Goal: Information Seeking & Learning: Learn about a topic

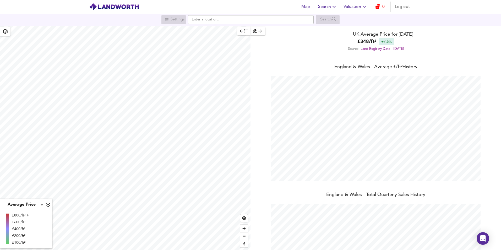
scroll to position [250, 501]
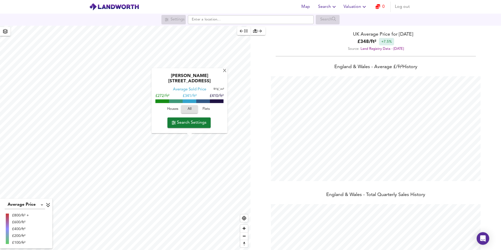
click at [161, 128] on div "[PERSON_NAME][GEOGRAPHIC_DATA] Average Sold Price ft² m² £272/ft² £ 341/ft² £41…" at bounding box center [189, 100] width 76 height 65
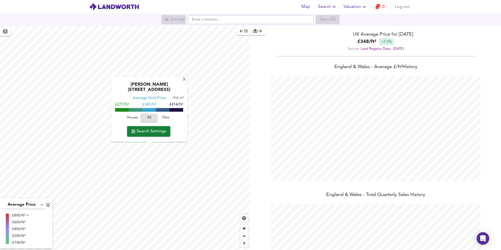
click at [113, 106] on div "[PERSON_NAME][GEOGRAPHIC_DATA] Average Sold Price ft² m² £277/ft² £ 345/ft² £41…" at bounding box center [149, 109] width 76 height 65
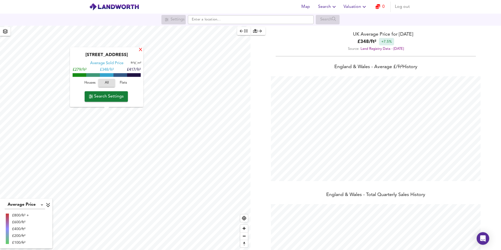
click at [139, 50] on div "X" at bounding box center [140, 50] width 4 height 5
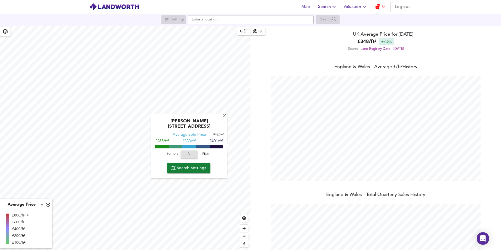
click at [223, 128] on div "[PERSON_NAME][STREET_ADDRESS]" at bounding box center [189, 126] width 71 height 14
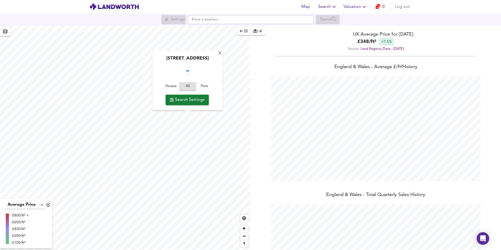
click at [168, 110] on div "[STREET_ADDRESS] Houses All Flats Search Settings" at bounding box center [187, 81] width 70 height 60
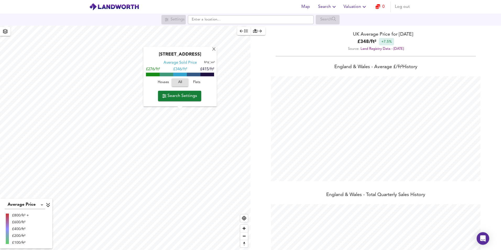
click at [199, 84] on span "Flats" at bounding box center [197, 83] width 14 height 6
click at [168, 83] on span "Houses" at bounding box center [163, 83] width 14 height 6
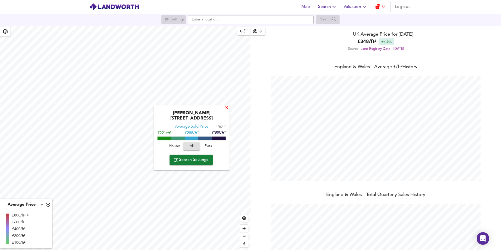
click at [225, 111] on div "X" at bounding box center [227, 108] width 4 height 5
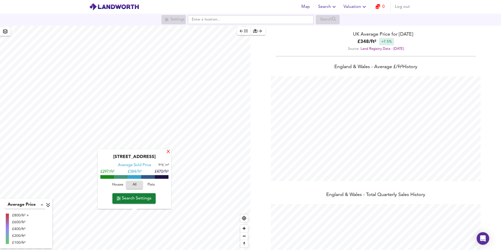
click at [168, 153] on div "X" at bounding box center [168, 152] width 4 height 5
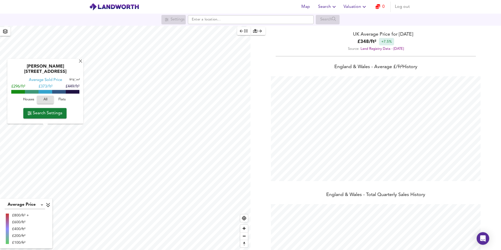
click at [75, 119] on div "[PERSON_NAME][GEOGRAPHIC_DATA] Average Sold Price ft² m² £296/ft² £ 373/ft² £44…" at bounding box center [45, 91] width 76 height 65
click at [81, 119] on div "[PERSON_NAME][GEOGRAPHIC_DATA] Average Sold Price ft² m² £296/ft² £ 373/ft² £44…" at bounding box center [45, 91] width 76 height 65
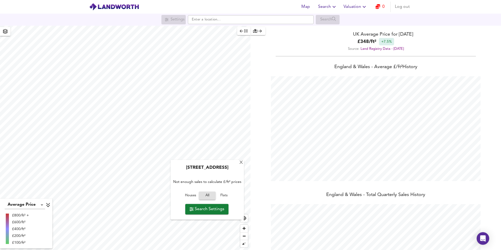
click at [259, 31] on icon "button" at bounding box center [259, 31] width 3 height 3
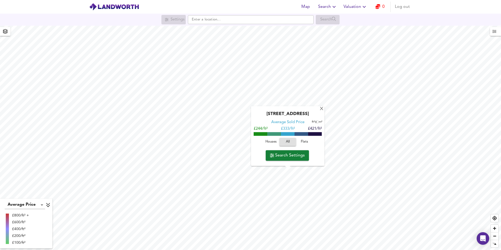
click at [260, 23] on div "Settings Search" at bounding box center [250, 19] width 501 height 9
click at [260, 24] on input "text" at bounding box center [251, 19] width 126 height 9
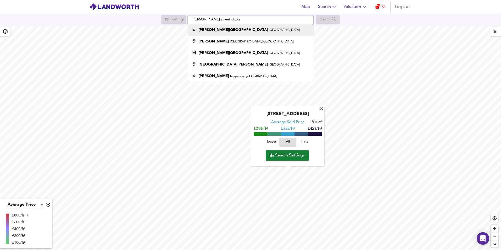
click at [259, 30] on div "[PERSON_NAME] Street [GEOGRAPHIC_DATA]" at bounding box center [249, 29] width 120 height 5
type input "[PERSON_NAME][GEOGRAPHIC_DATA], [GEOGRAPHIC_DATA]"
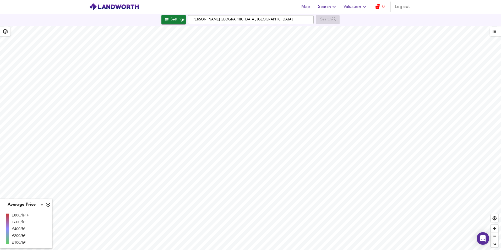
checkbox input "false"
checkbox input "true"
